Goal: Contribute content

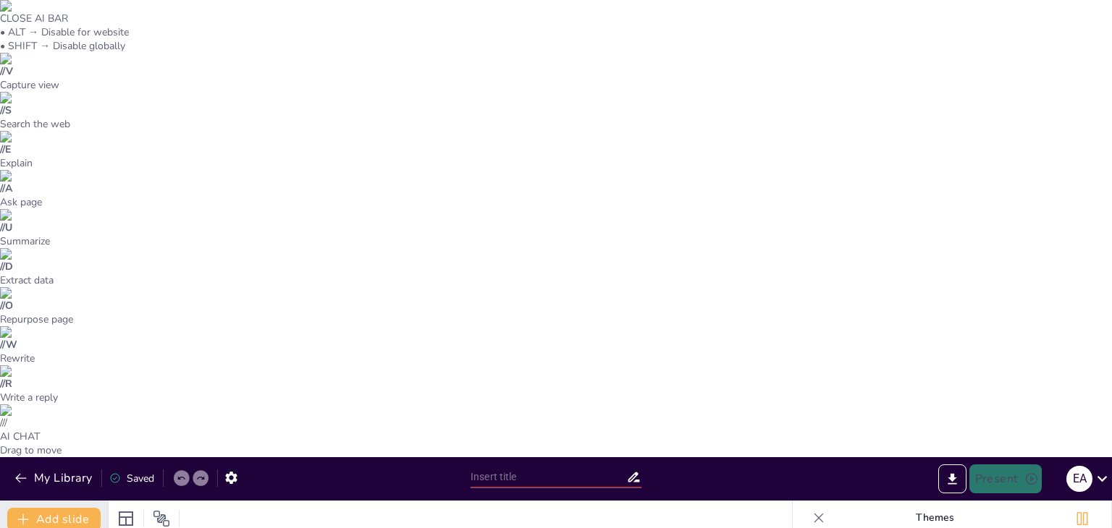
type input "Chispa Dulce – Postres con Brillo y Sabor"
type textarea "La emoción es un aspecto fundamental en la experiencia de disfrutar un postre. …"
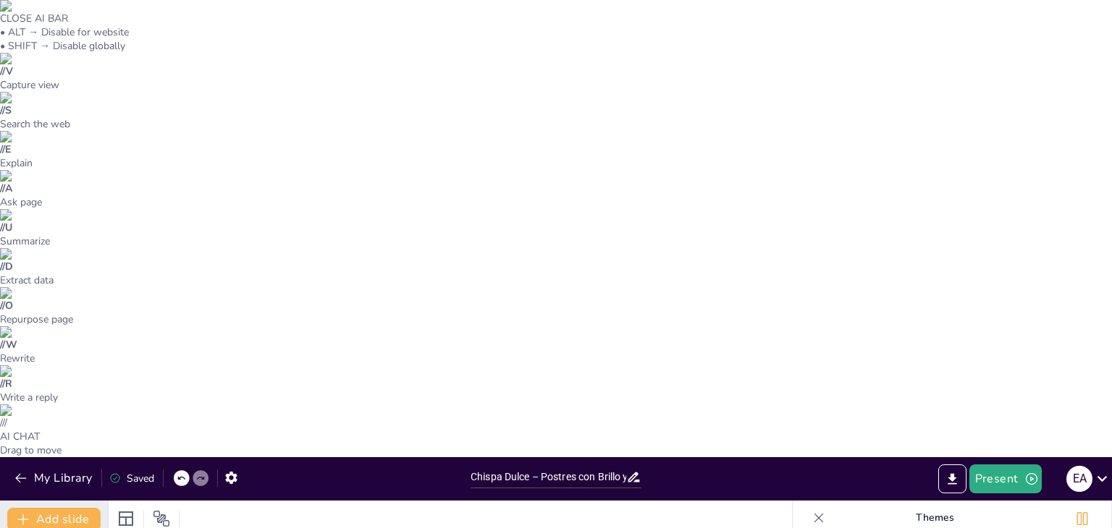
type textarea "La transformación de lo simple a lo extraordinario es el núcleo de lo que Chisp…"
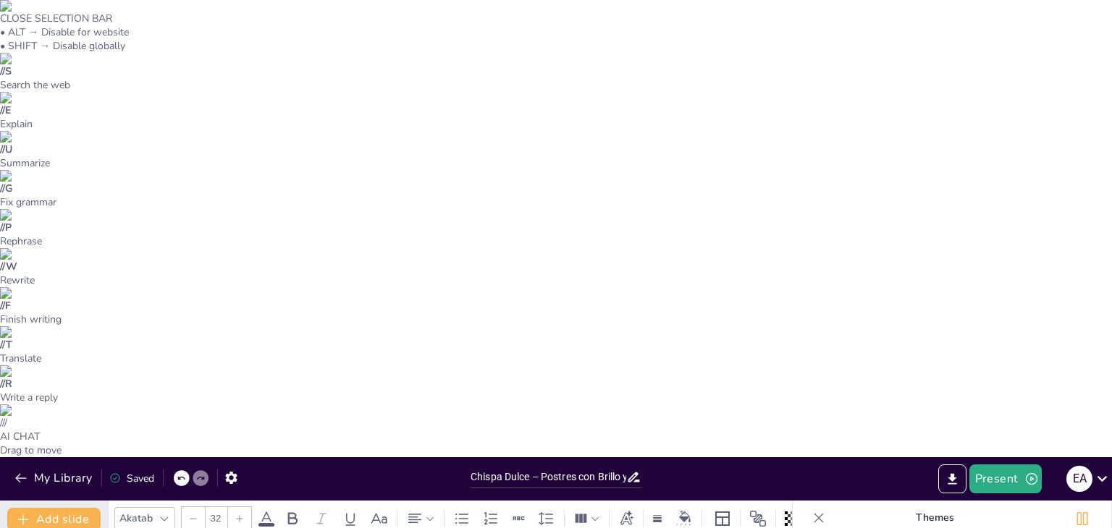
drag, startPoint x: 365, startPoint y: 287, endPoint x: 203, endPoint y: 277, distance: 161.7
